Goal: Information Seeking & Learning: Learn about a topic

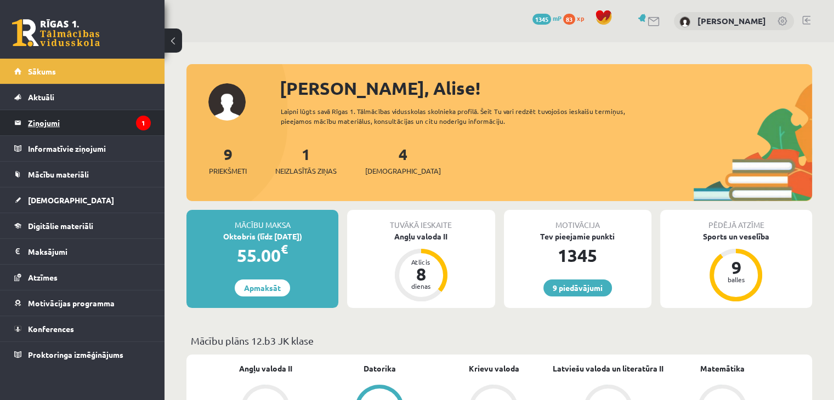
click at [101, 122] on legend "Ziņojumi 1" at bounding box center [89, 122] width 123 height 25
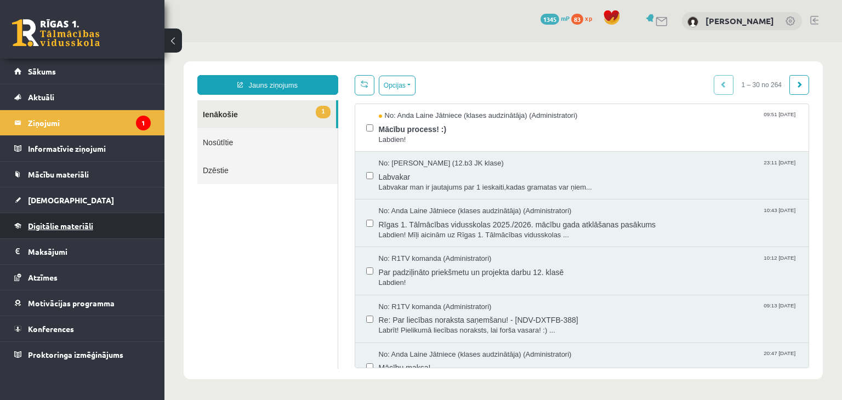
click at [77, 234] on link "Digitālie materiāli" at bounding box center [82, 225] width 136 height 25
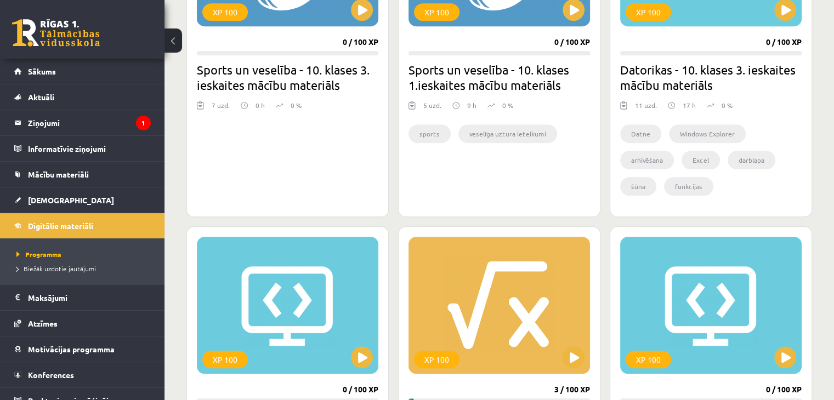
scroll to position [877, 0]
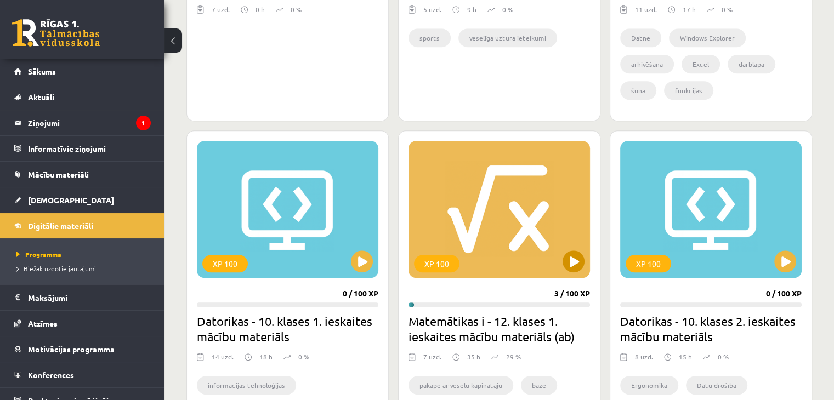
drag, startPoint x: 579, startPoint y: 272, endPoint x: 571, endPoint y: 260, distance: 15.1
click at [573, 261] on div "XP 100" at bounding box center [498, 209] width 181 height 137
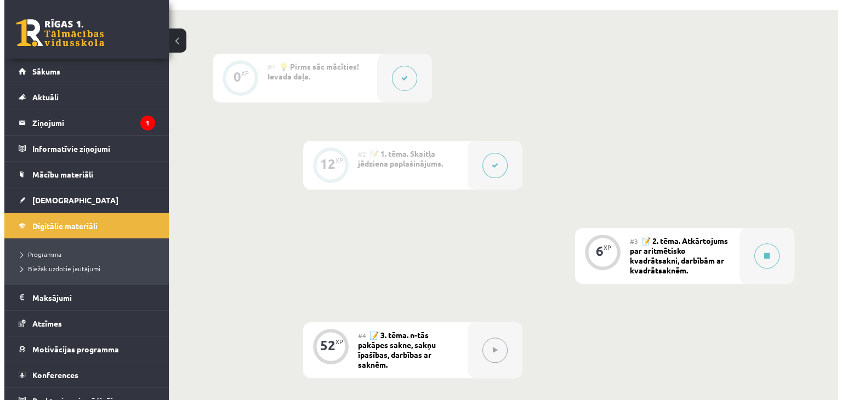
scroll to position [329, 0]
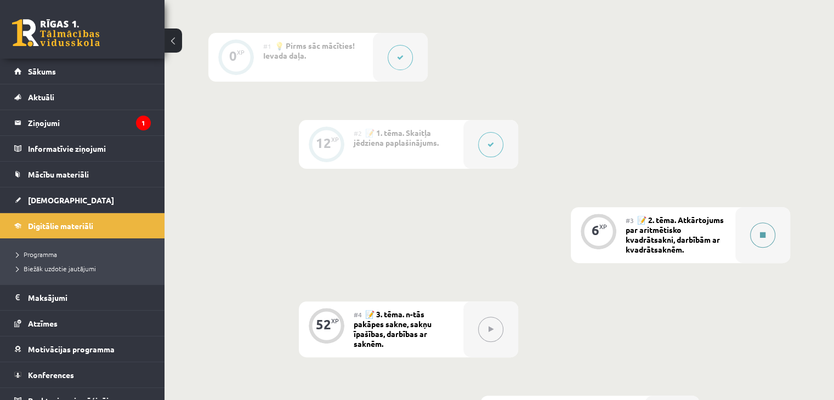
click at [755, 222] on div at bounding box center [762, 235] width 55 height 56
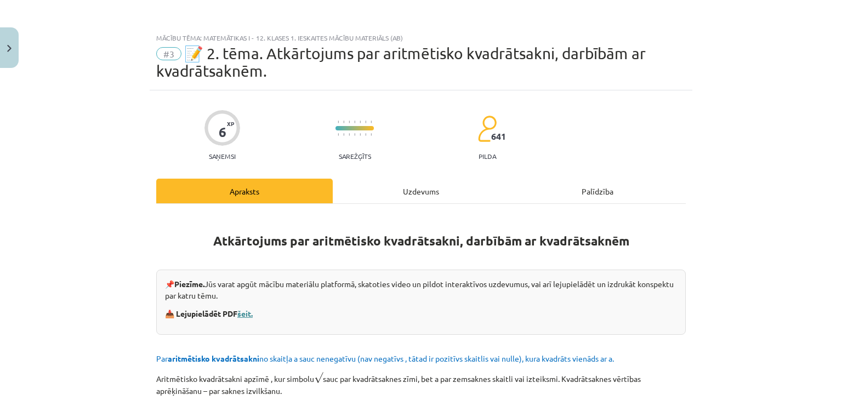
click at [243, 315] on link "šeit." at bounding box center [244, 314] width 15 height 10
click at [0, 56] on button "Close" at bounding box center [9, 47] width 19 height 41
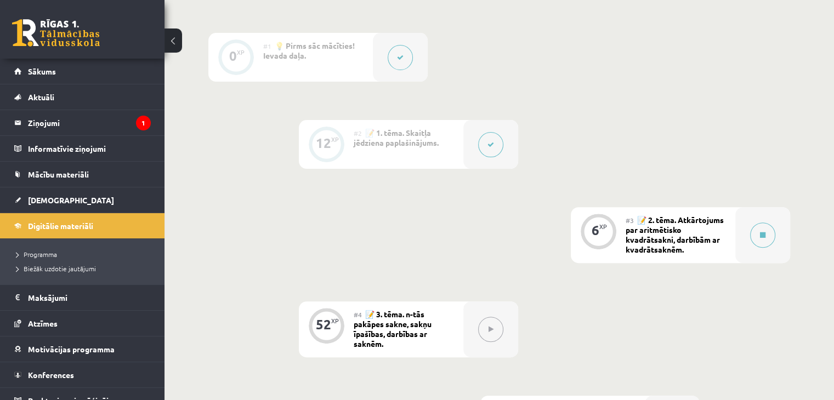
click at [483, 150] on button at bounding box center [490, 144] width 25 height 25
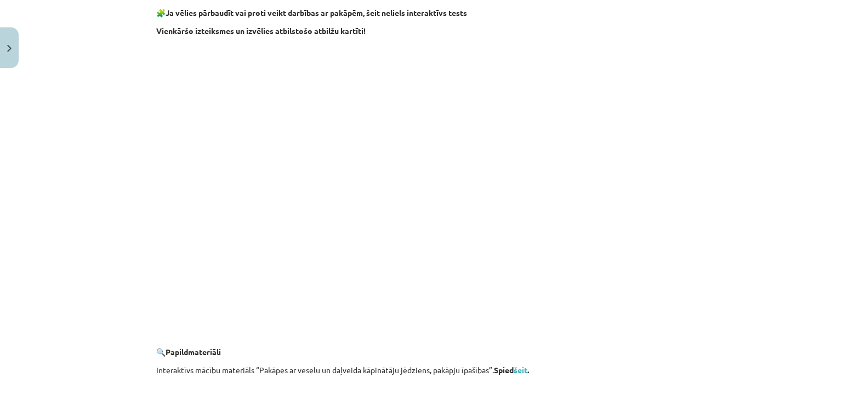
scroll to position [932, 0]
